Goal: Task Accomplishment & Management: Use online tool/utility

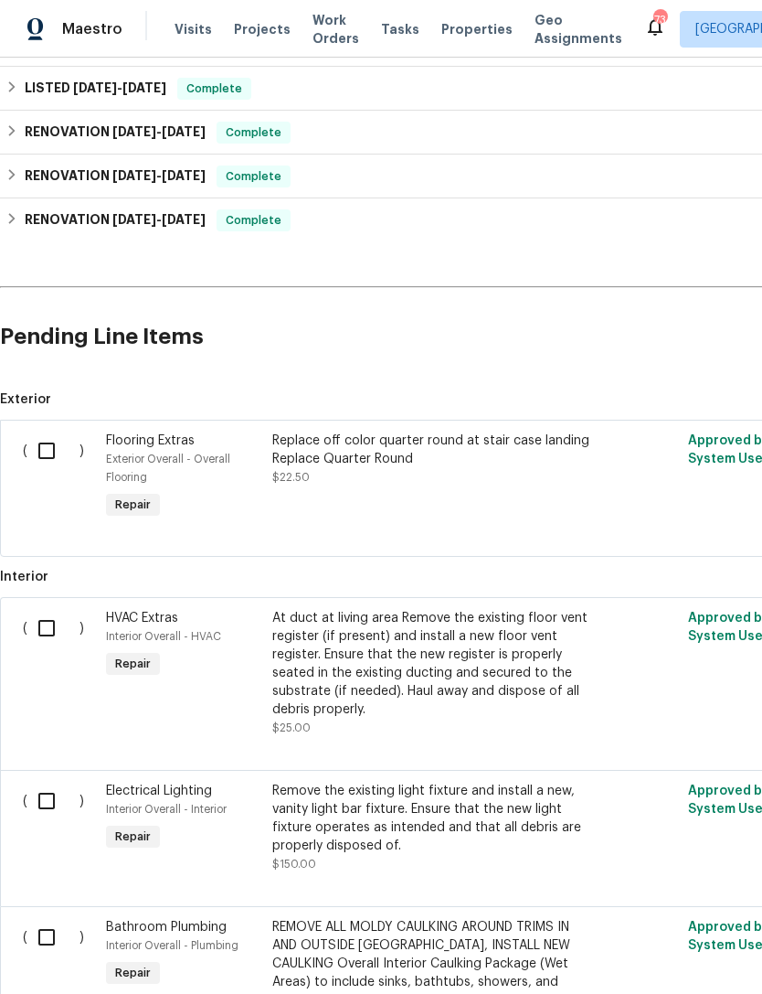
scroll to position [310, 0]
click at [57, 608] on input "checkbox" at bounding box center [53, 627] width 52 height 38
checkbox input "true"
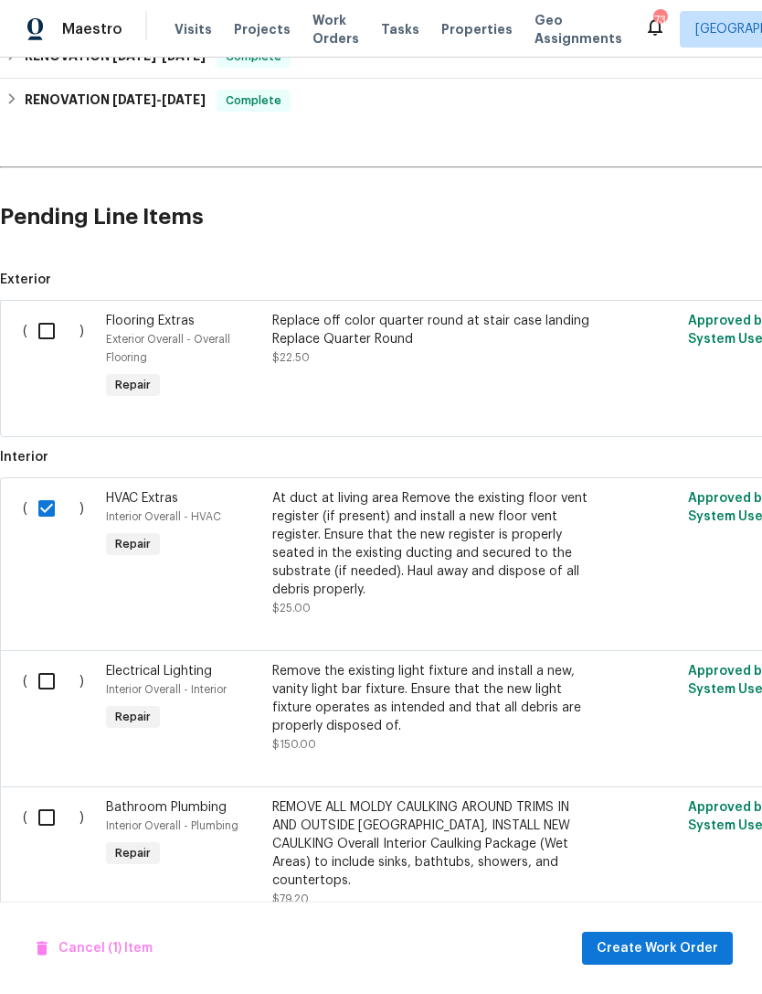
scroll to position [428, 0]
click at [46, 663] on input "checkbox" at bounding box center [53, 682] width 52 height 38
checkbox input "true"
click at [48, 799] on input "checkbox" at bounding box center [53, 818] width 52 height 38
checkbox input "true"
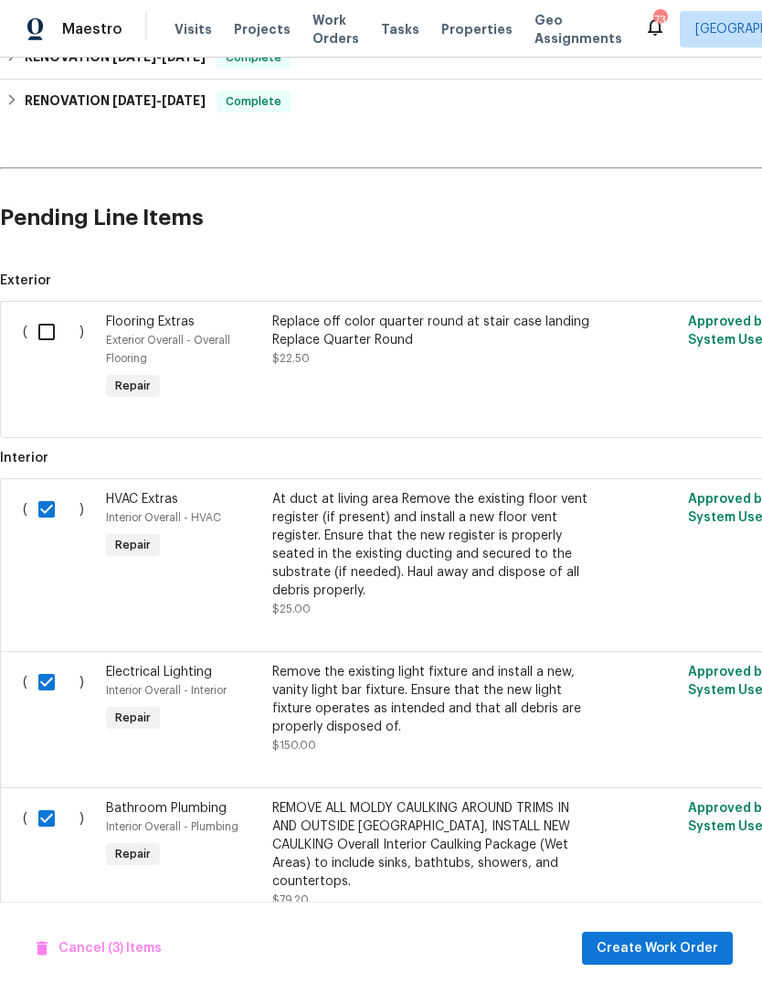
click at [50, 313] on input "checkbox" at bounding box center [53, 332] width 52 height 38
checkbox input "true"
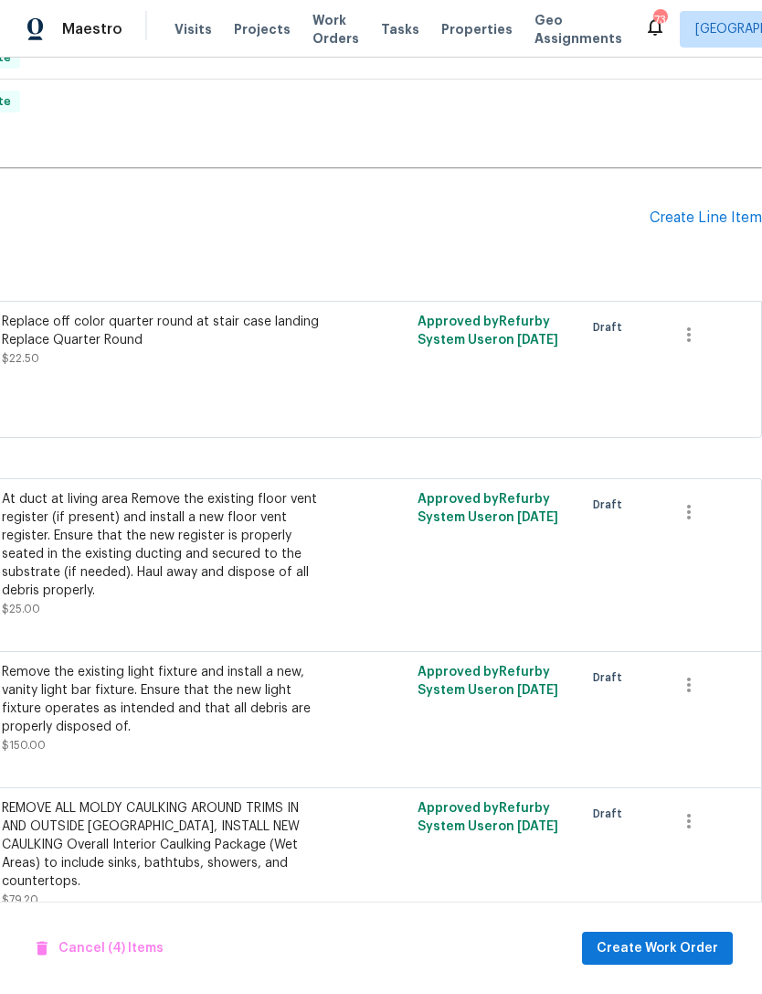
scroll to position [428, 271]
click at [675, 947] on span "Create Work Order" at bounding box center [658, 948] width 122 height 23
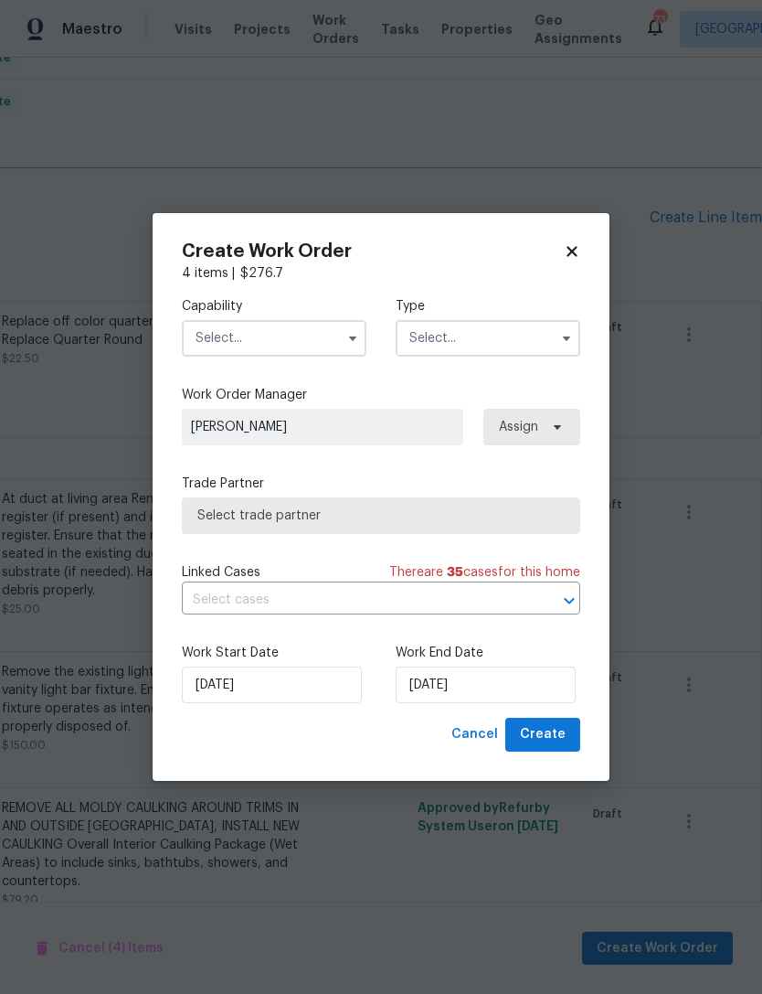
click at [282, 339] on input "text" at bounding box center [274, 338] width 185 height 37
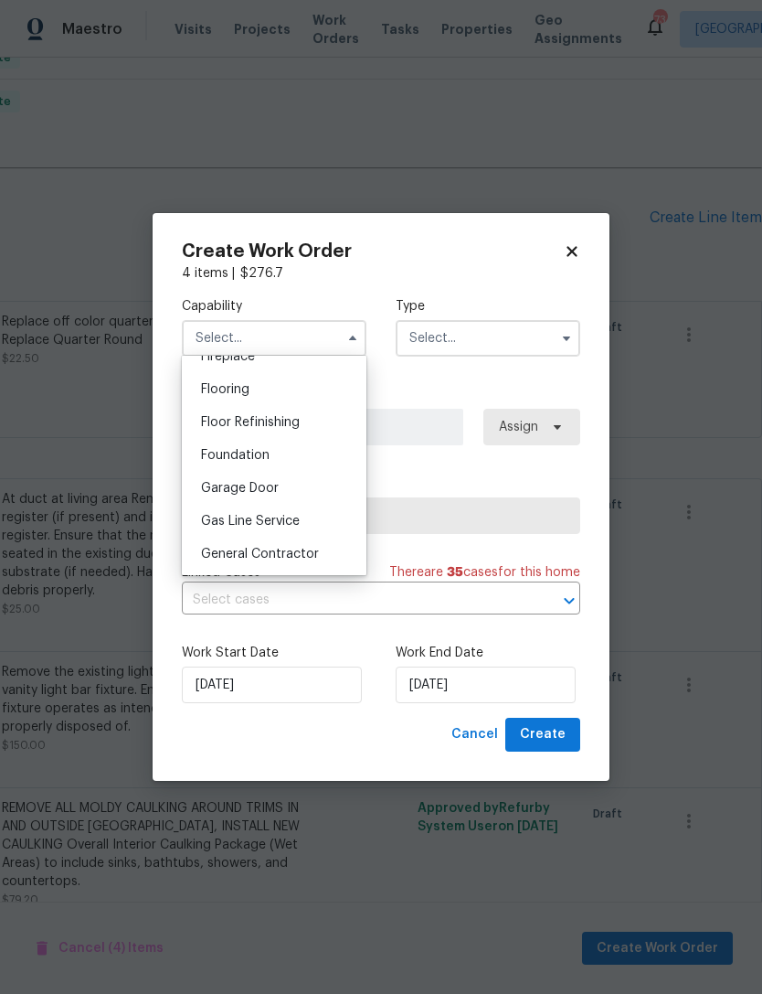
scroll to position [699, 0]
click at [286, 552] on span "General Contractor" at bounding box center [260, 551] width 118 height 13
type input "General Contractor"
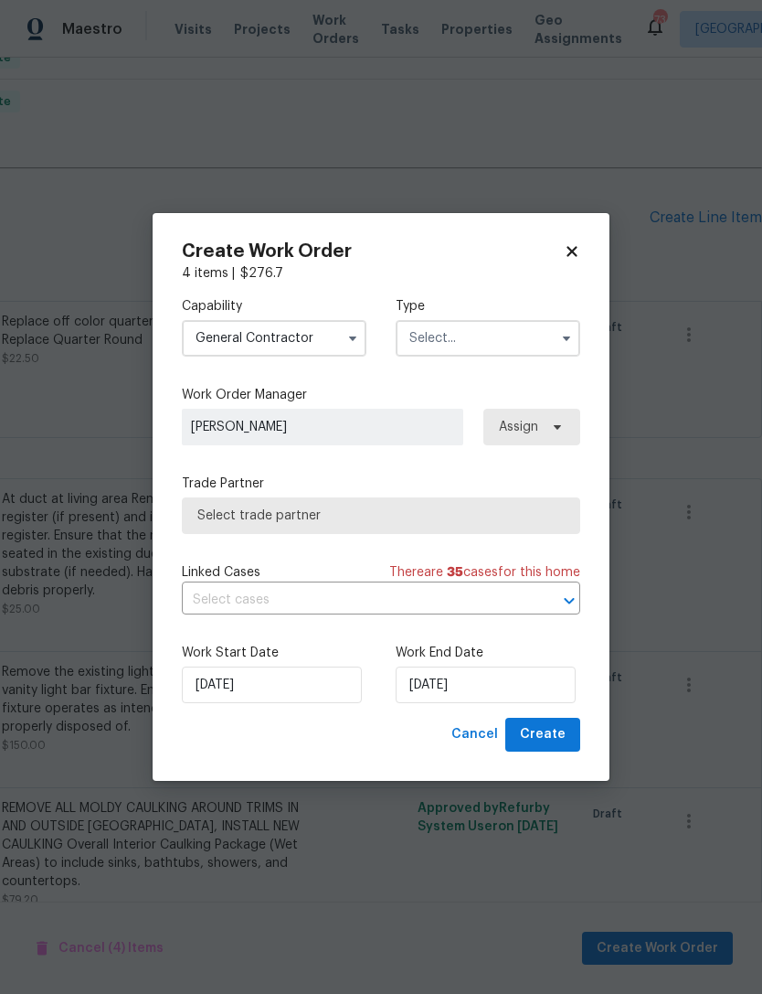
click at [477, 338] on input "text" at bounding box center [488, 338] width 185 height 37
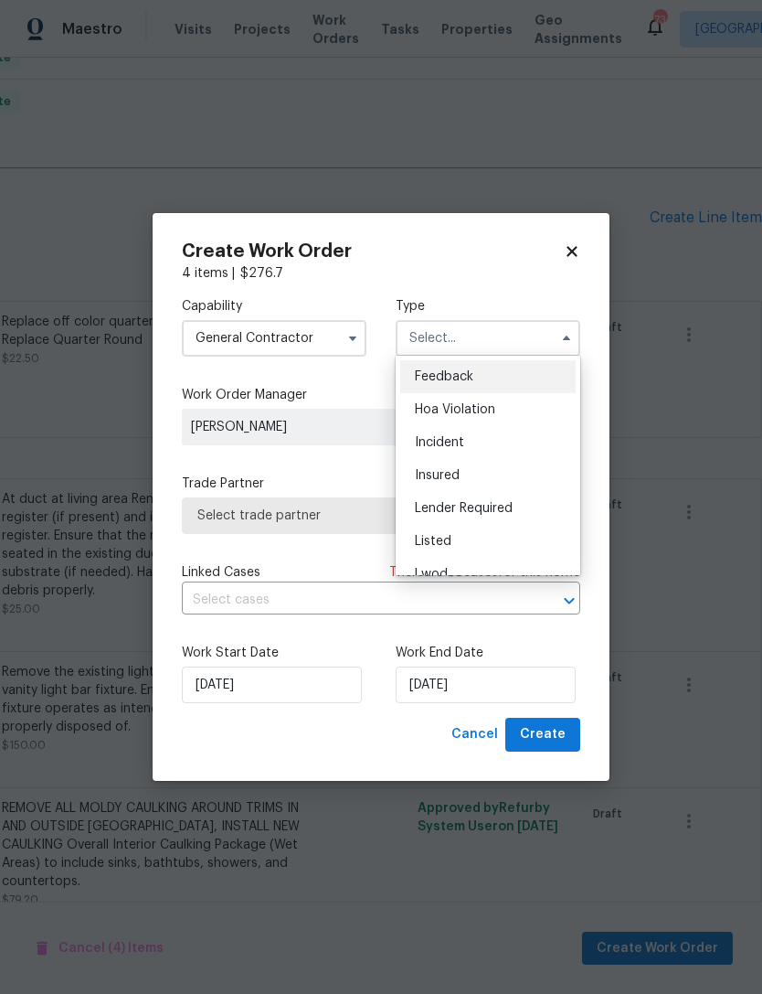
scroll to position [42, 0]
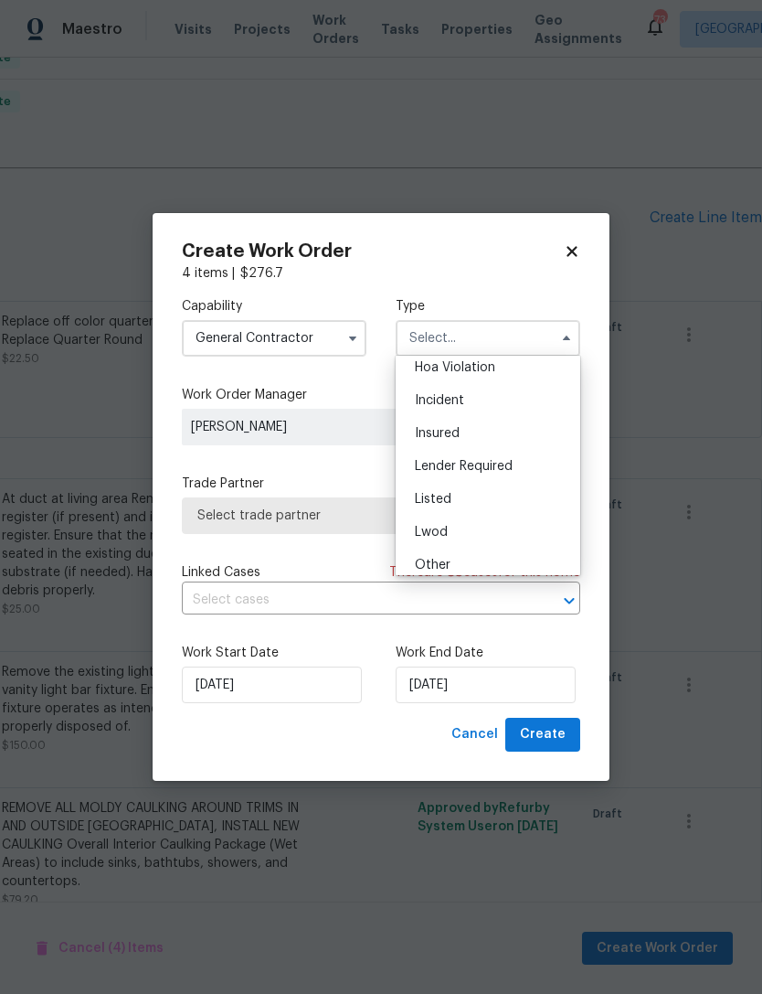
click at [445, 499] on span "Listed" at bounding box center [433, 499] width 37 height 13
type input "Listed"
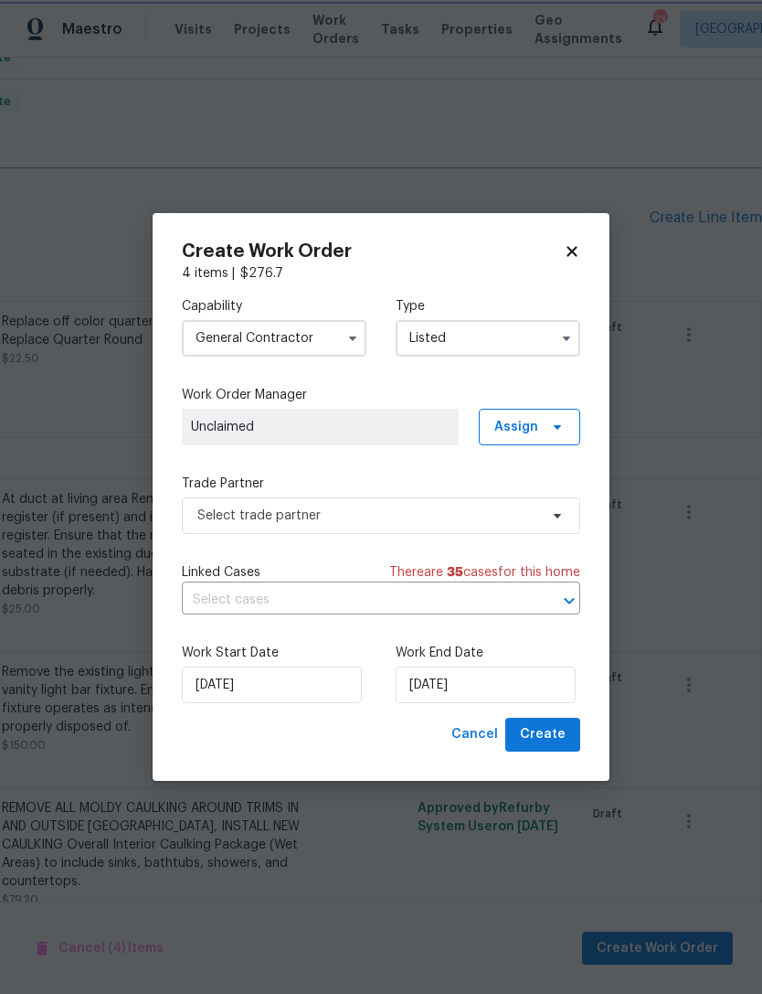
scroll to position [0, 0]
click at [548, 429] on span at bounding box center [555, 427] width 20 height 15
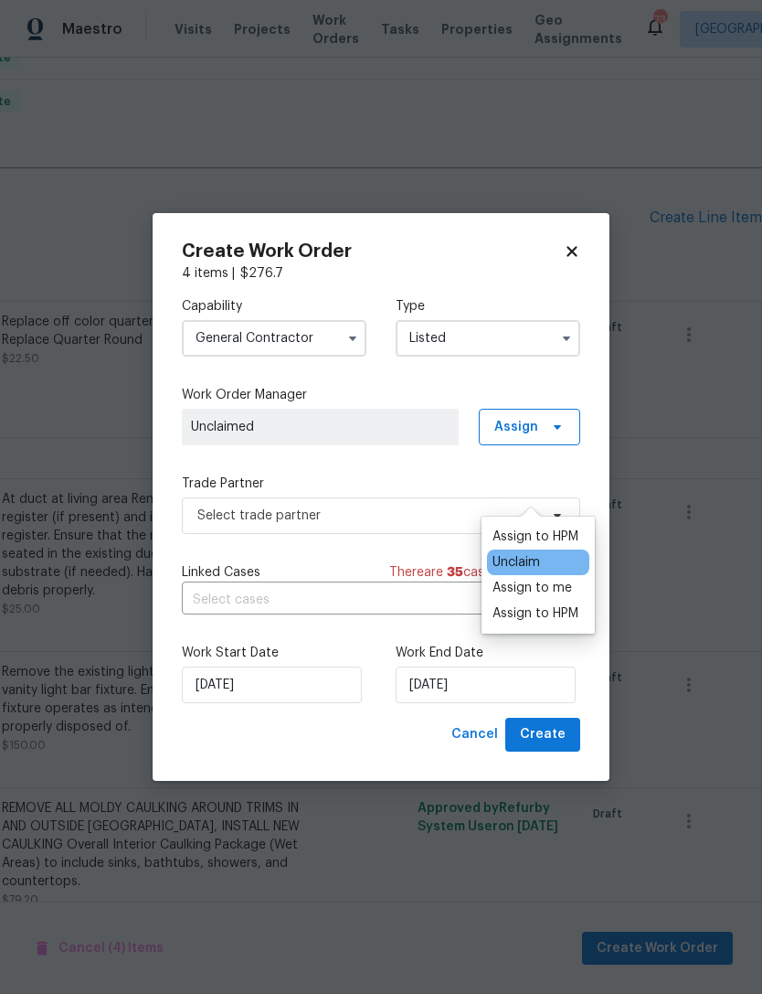
click at [540, 604] on div "Assign to HPM" at bounding box center [536, 613] width 86 height 18
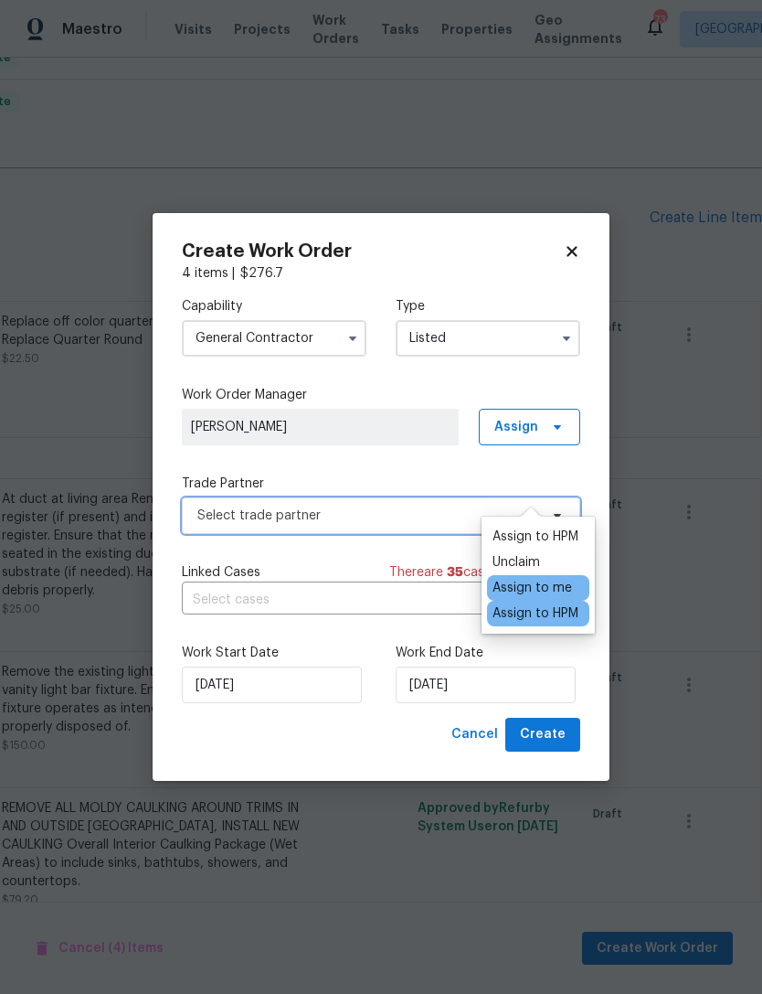
click at [376, 519] on span "Select trade partner" at bounding box center [367, 515] width 341 height 18
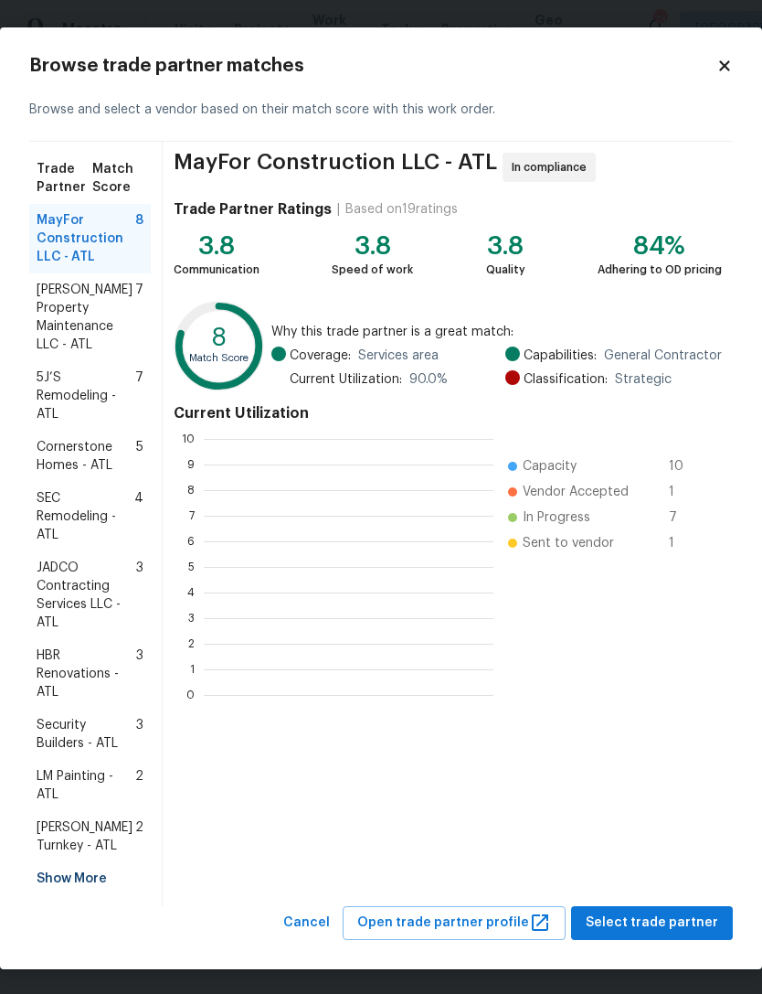
scroll to position [256, 290]
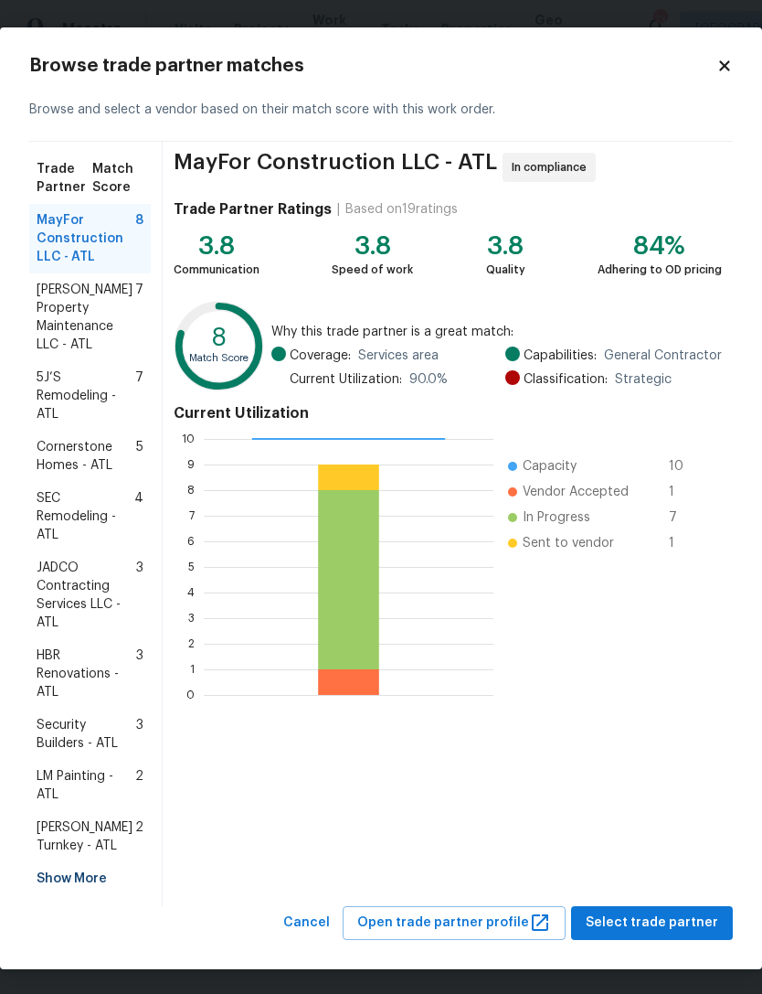
click at [88, 389] on span "5J’S Remodeling - ATL" at bounding box center [86, 395] width 99 height 55
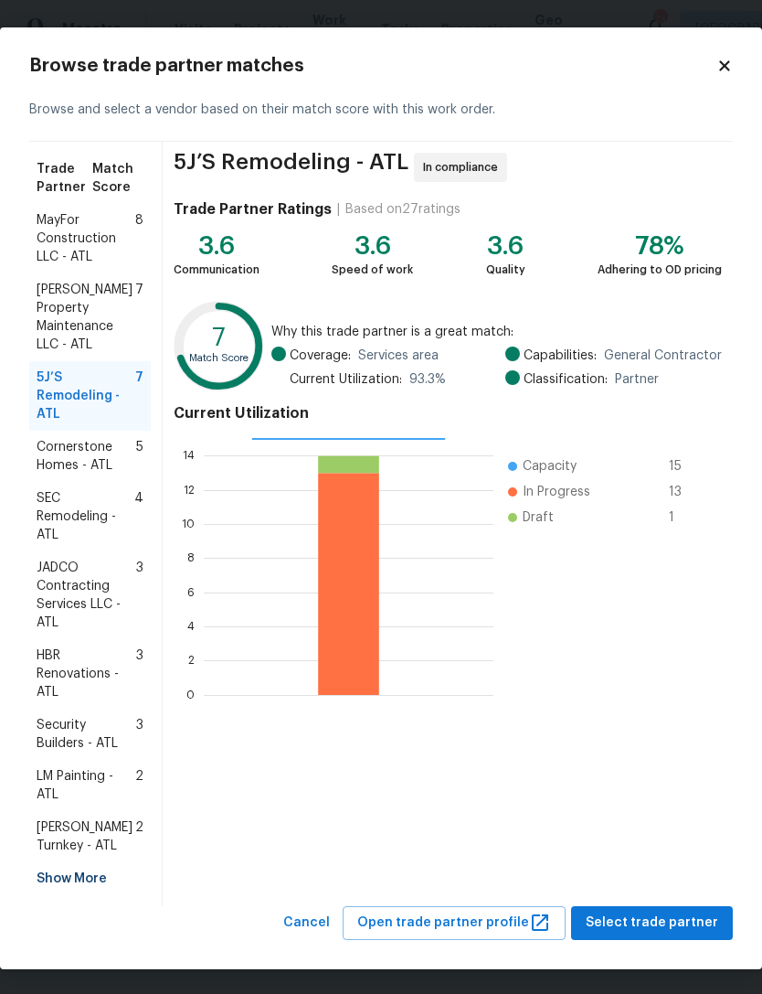
click at [90, 457] on span "Cornerstone Homes - ATL" at bounding box center [87, 456] width 100 height 37
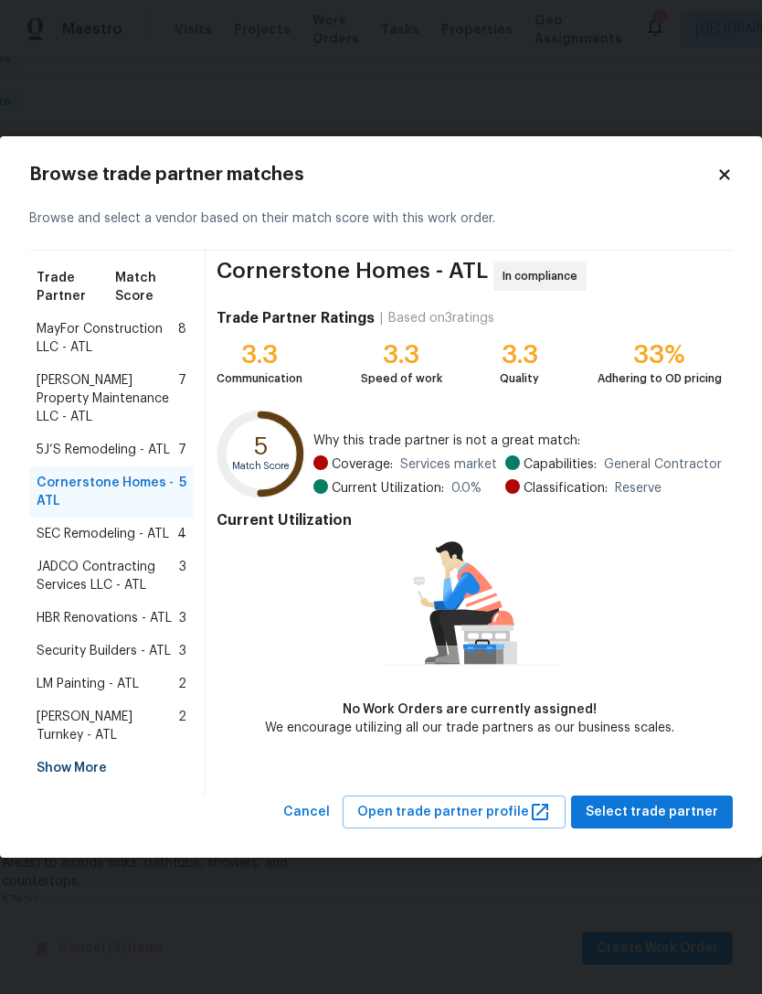
click at [95, 757] on div "Show More" at bounding box center [111, 767] width 165 height 33
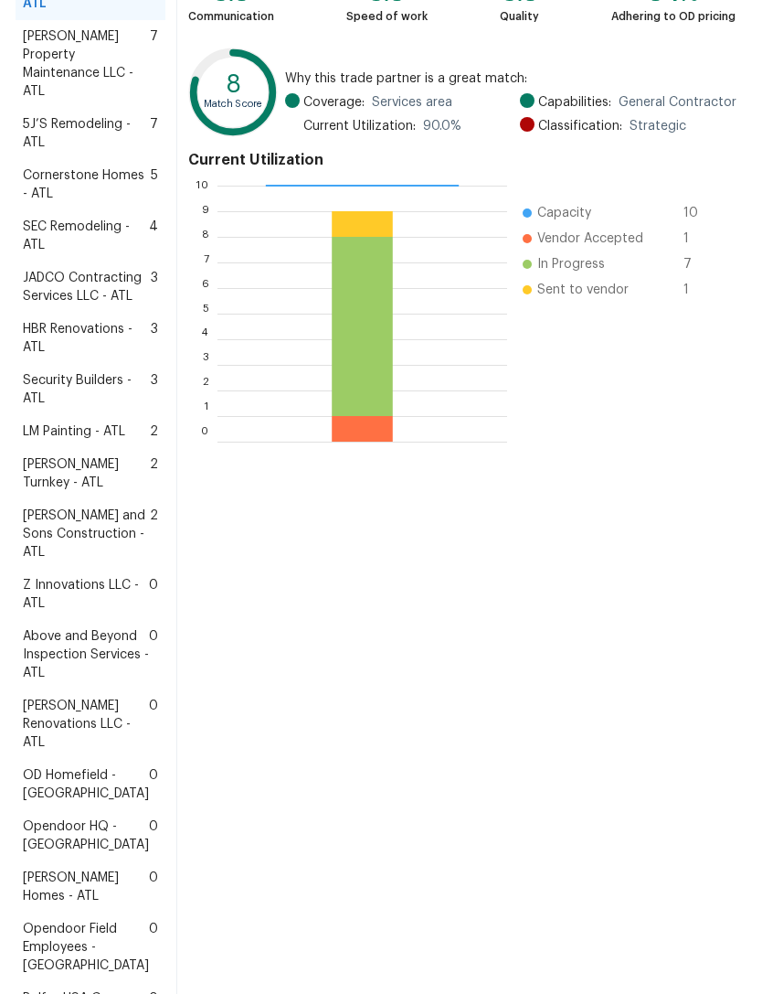
scroll to position [258, 0]
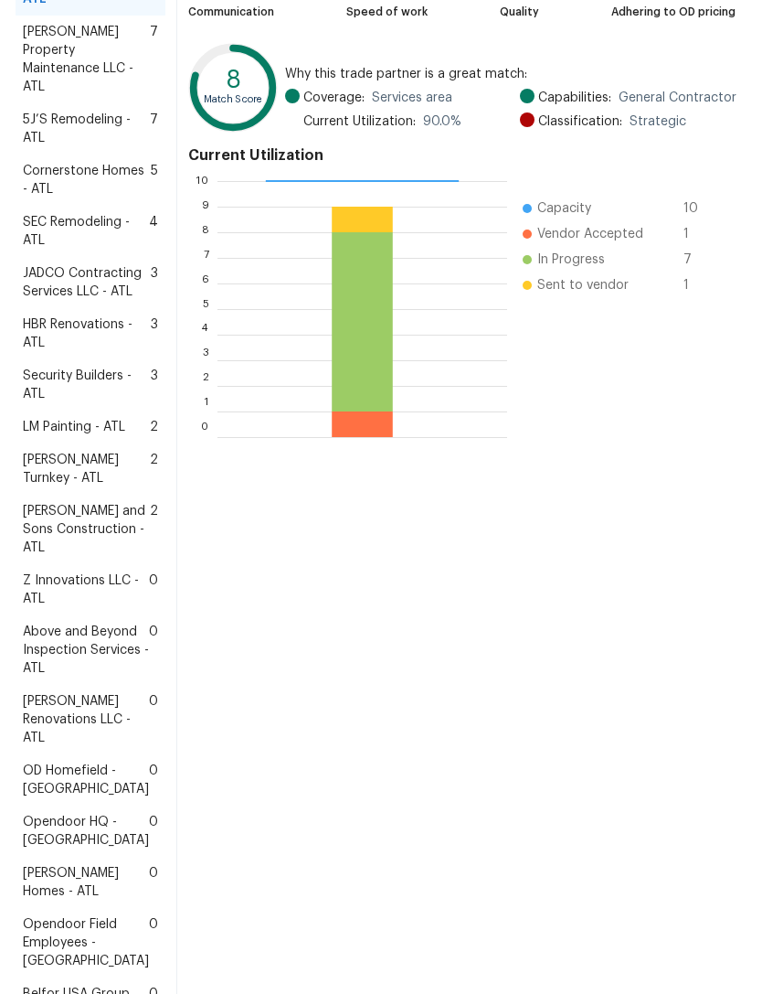
click at [94, 557] on span "[PERSON_NAME] and Sons Construction - ATL" at bounding box center [86, 529] width 127 height 55
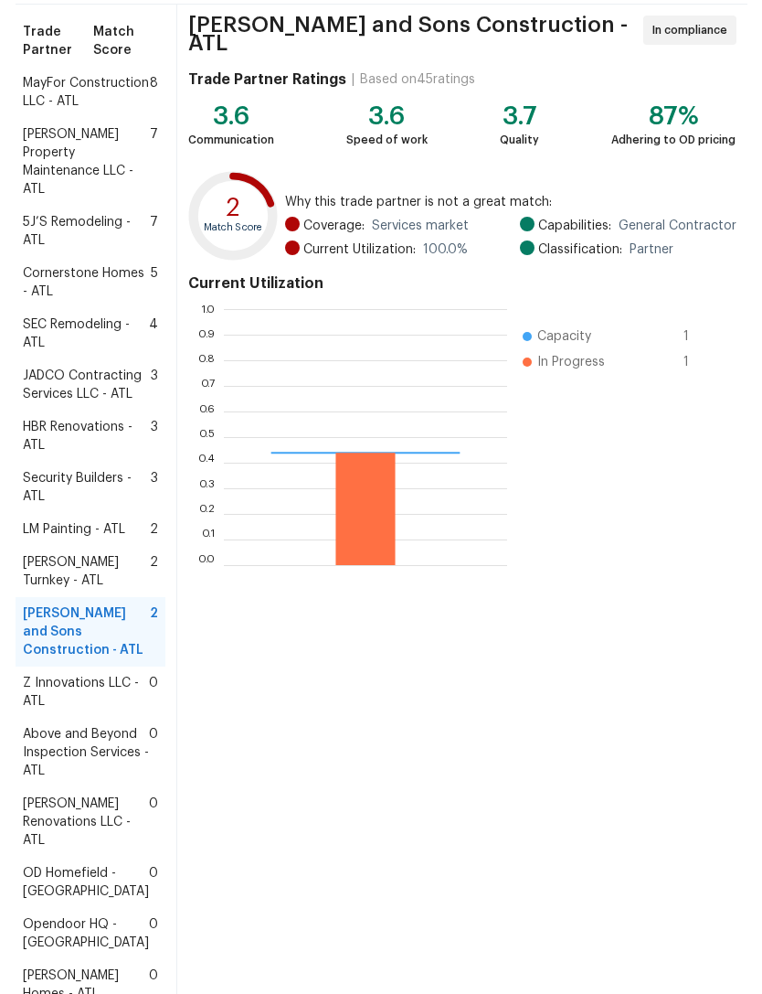
scroll to position [256, 283]
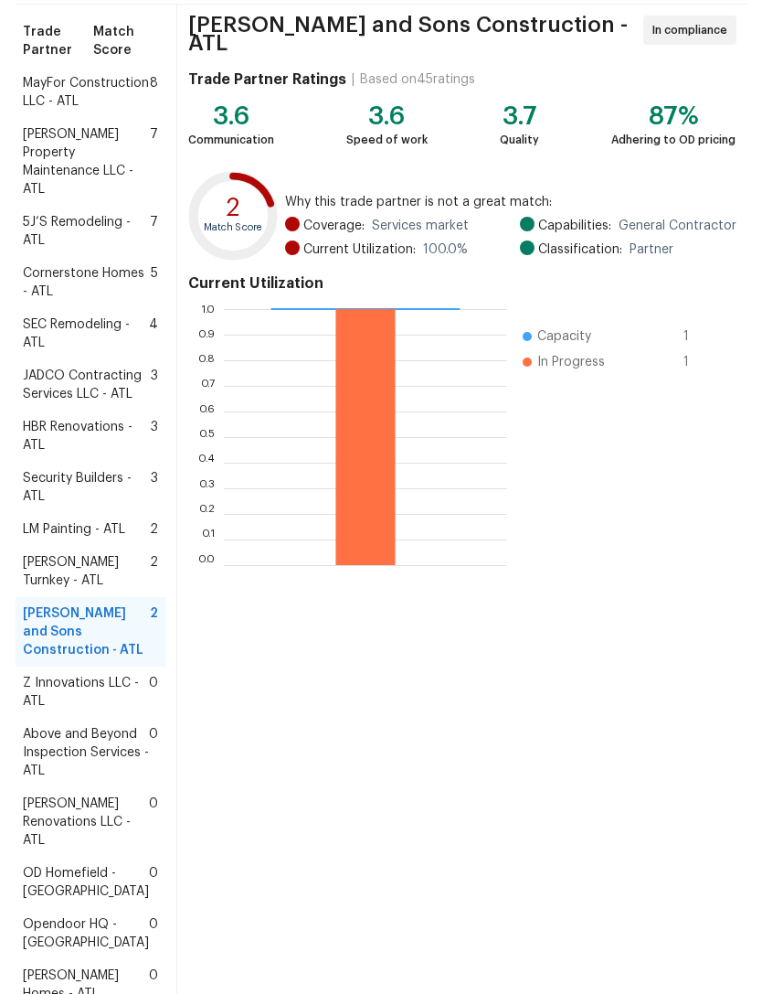
click at [83, 236] on span "5J’S Remodeling - ATL" at bounding box center [86, 231] width 127 height 37
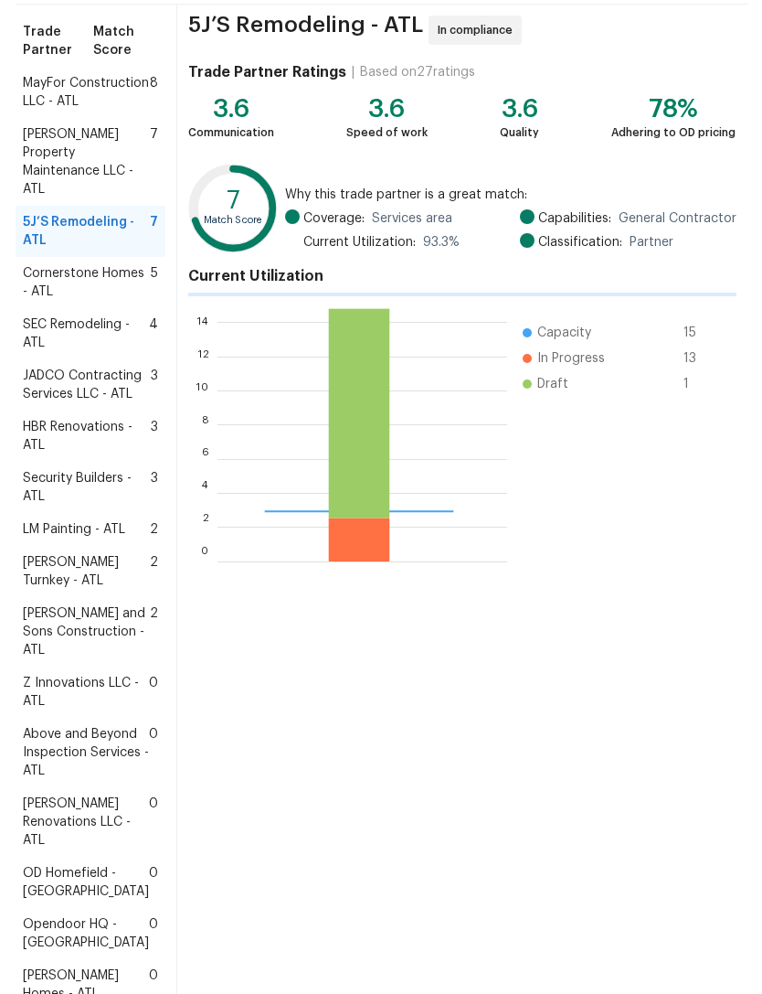
scroll to position [256, 290]
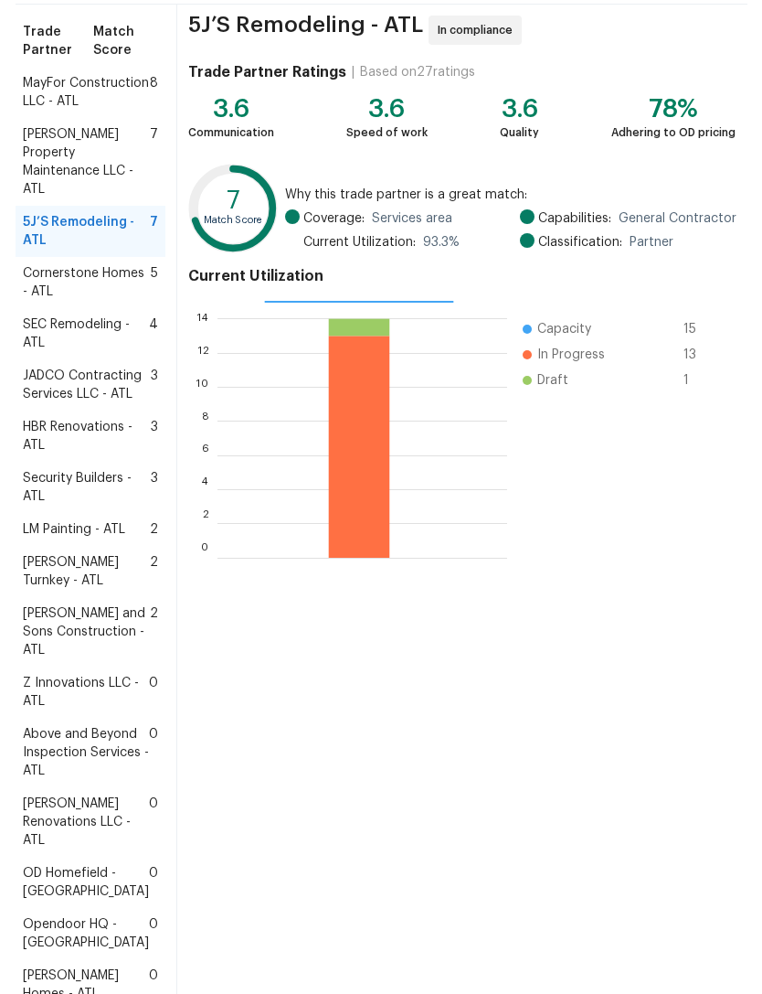
click at [94, 299] on span "Cornerstone Homes - ATL" at bounding box center [87, 282] width 128 height 37
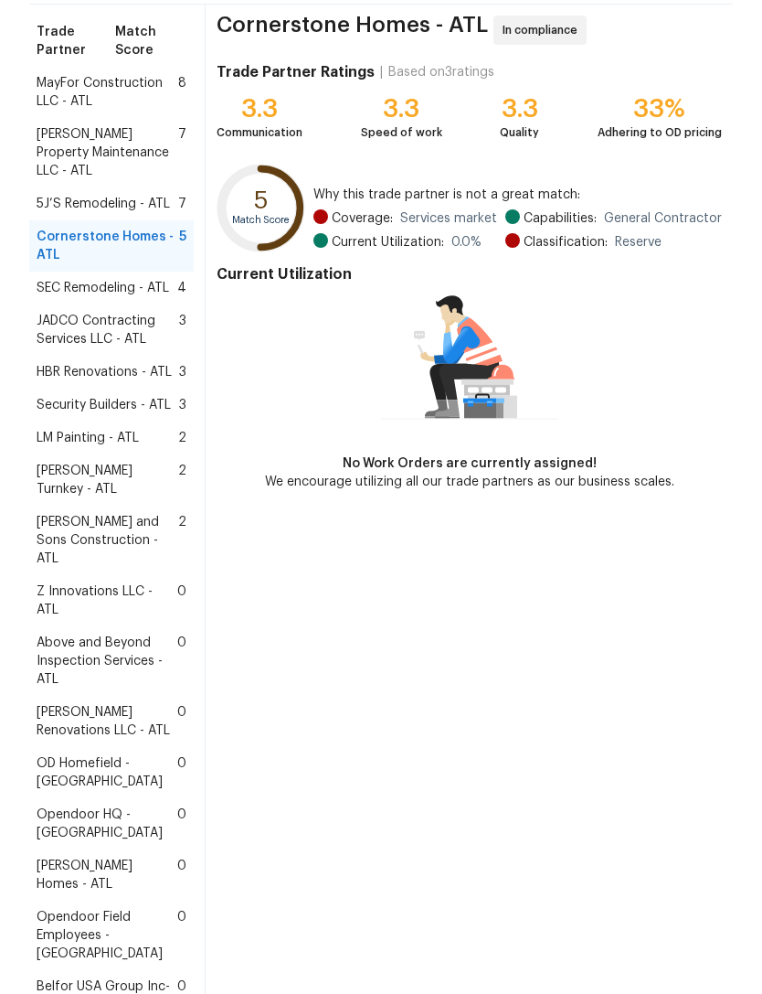
click at [111, 195] on span "5J’S Remodeling - ATL" at bounding box center [103, 204] width 133 height 18
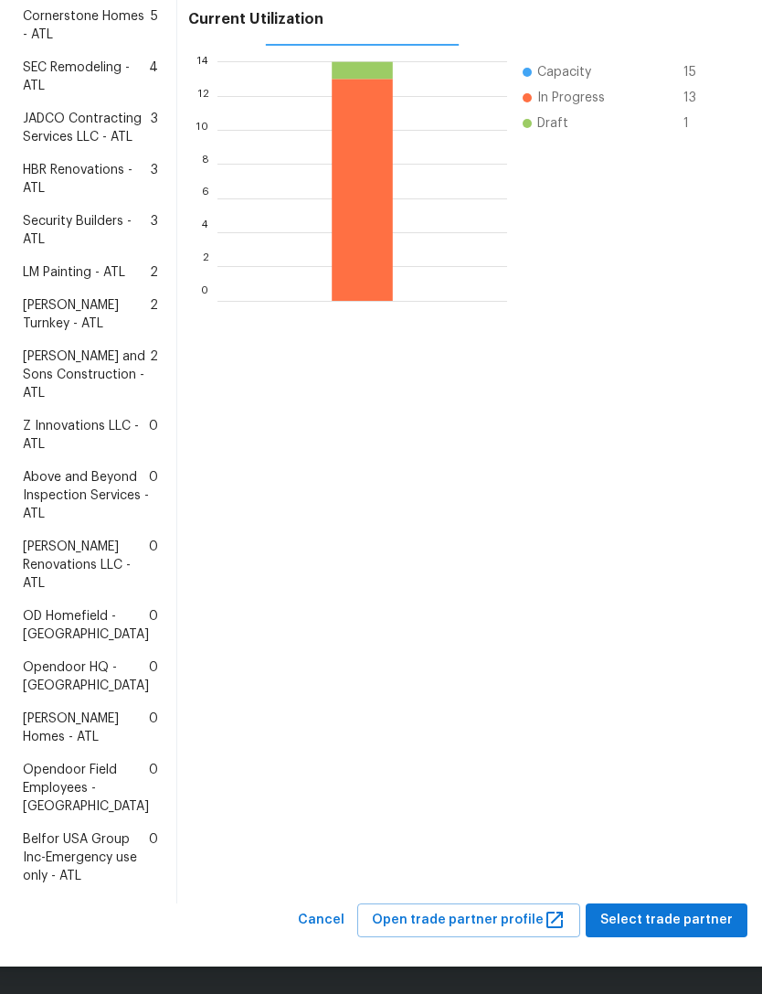
scroll to position [539, 0]
click at [656, 920] on span "Select trade partner" at bounding box center [667, 920] width 133 height 23
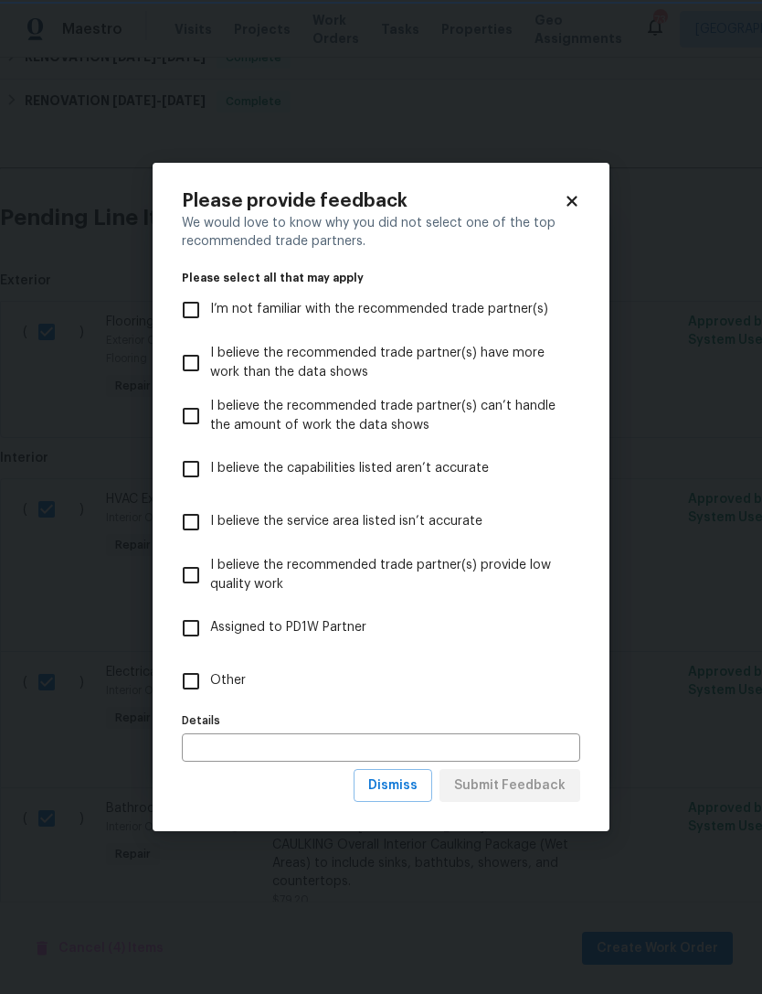
scroll to position [0, 0]
click at [198, 720] on label "Details" at bounding box center [381, 720] width 399 height 11
click at [192, 682] on input "Other" at bounding box center [191, 681] width 38 height 38
checkbox input "true"
click at [530, 791] on span "Submit Feedback" at bounding box center [510, 785] width 112 height 23
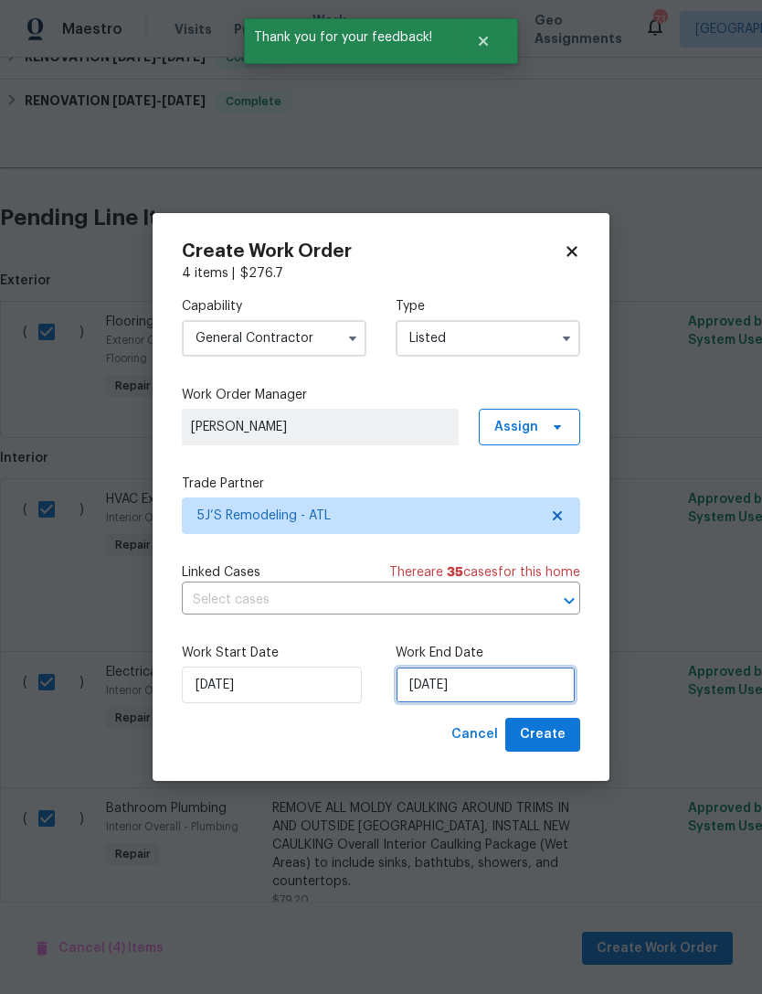
click at [445, 691] on input "[DATE]" at bounding box center [486, 684] width 180 height 37
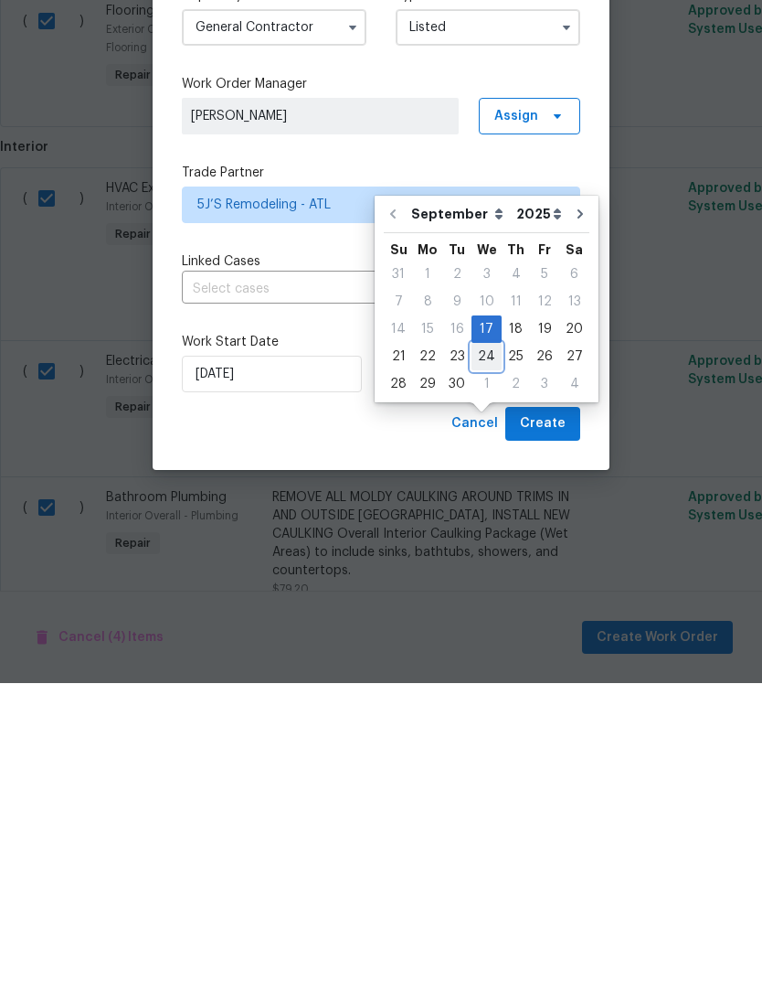
click at [480, 654] on div "24" at bounding box center [487, 667] width 30 height 26
type input "[DATE]"
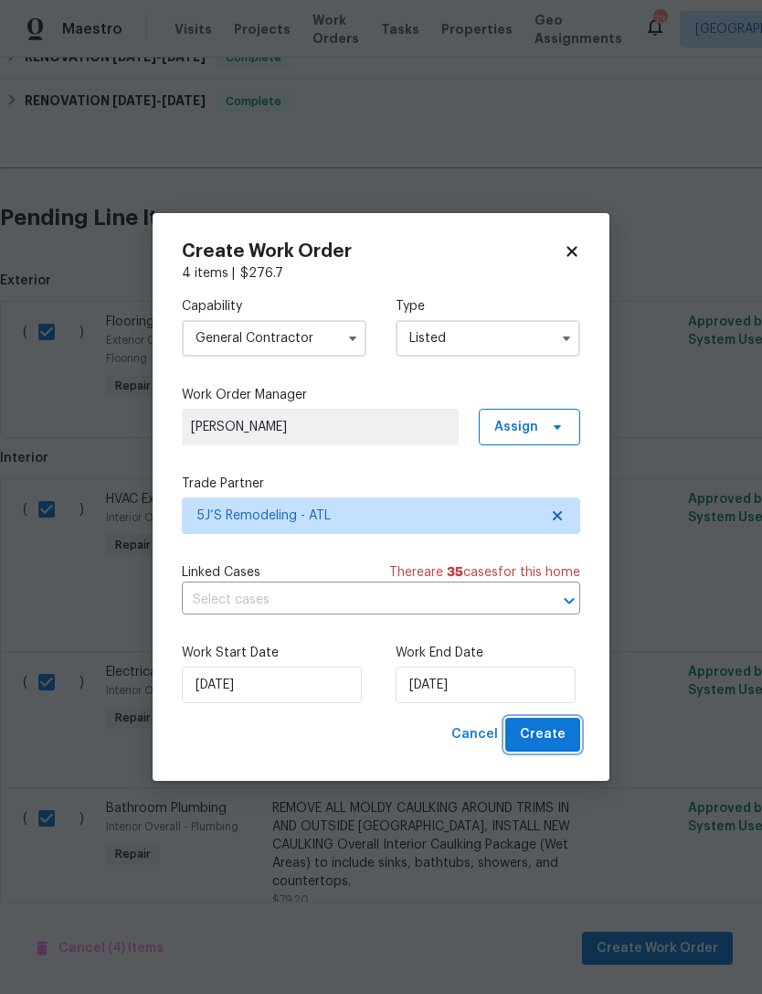
click at [549, 726] on span "Create" at bounding box center [543, 734] width 46 height 23
checkbox input "false"
